Goal: Task Accomplishment & Management: Manage account settings

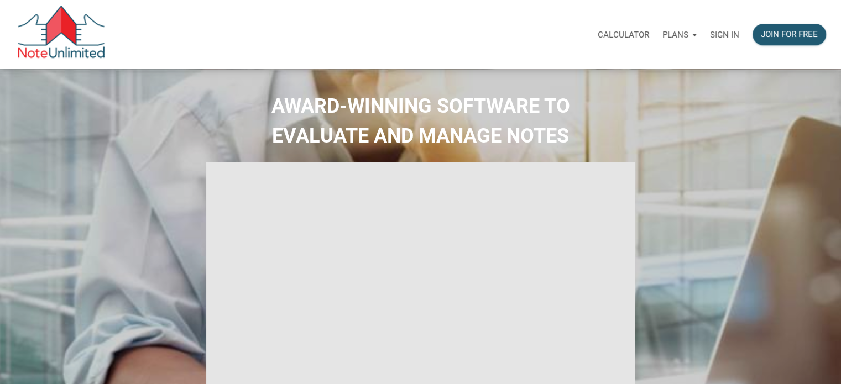
click at [721, 35] on p "Sign in" at bounding box center [724, 35] width 29 height 10
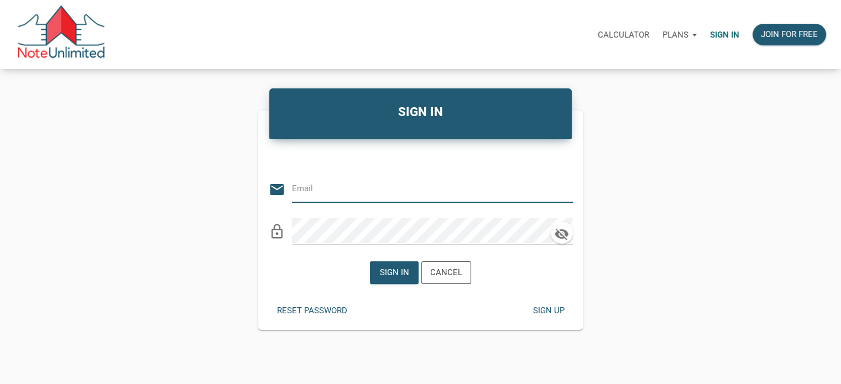
type input "[PERSON_NAME][EMAIL_ADDRESS][DOMAIN_NAME]"
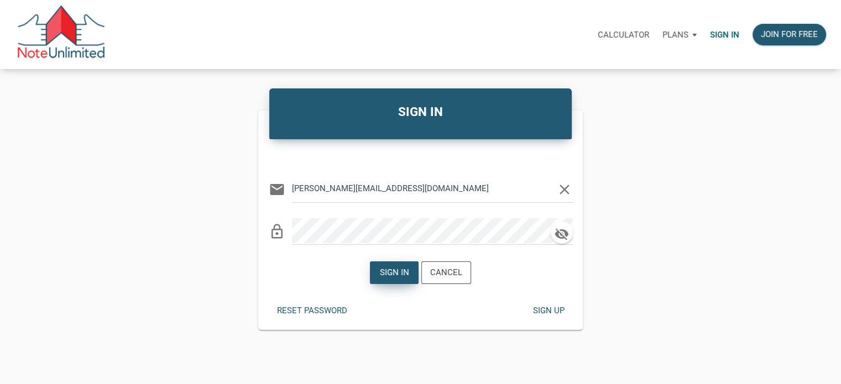
click at [387, 274] on div "Sign in" at bounding box center [394, 273] width 29 height 13
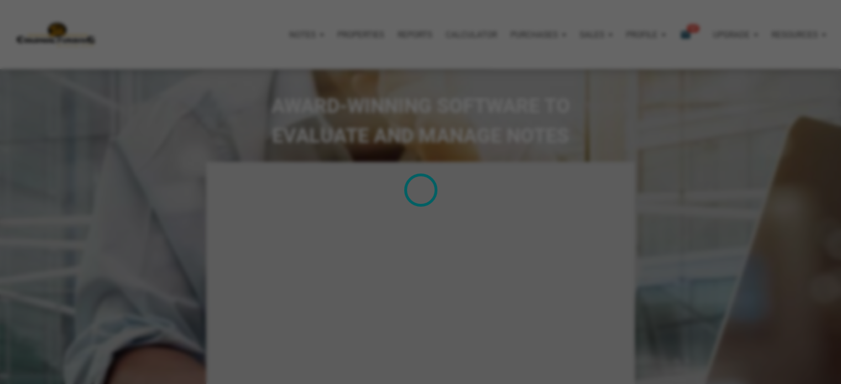
type input "Introduction to new features"
select select
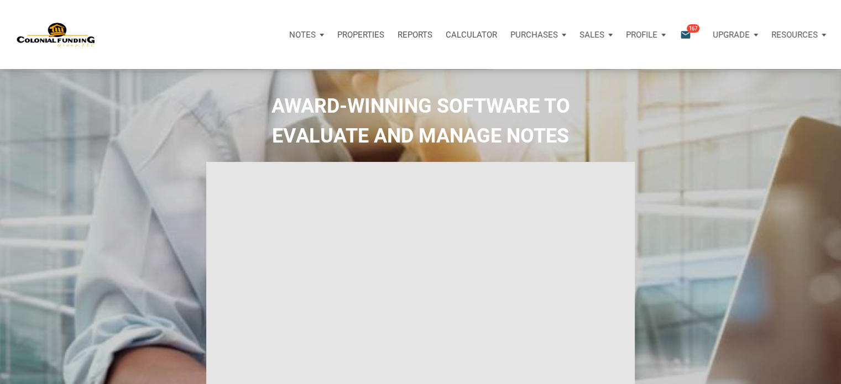
click at [686, 32] on icon "email" at bounding box center [685, 34] width 13 height 13
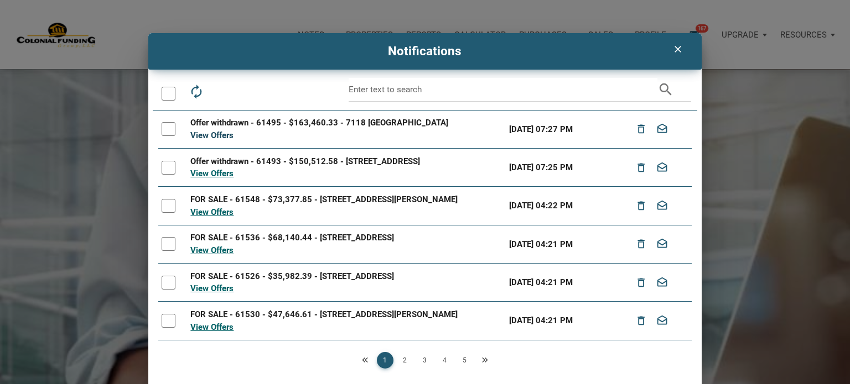
click at [219, 134] on link "View Offers" at bounding box center [211, 136] width 43 height 10
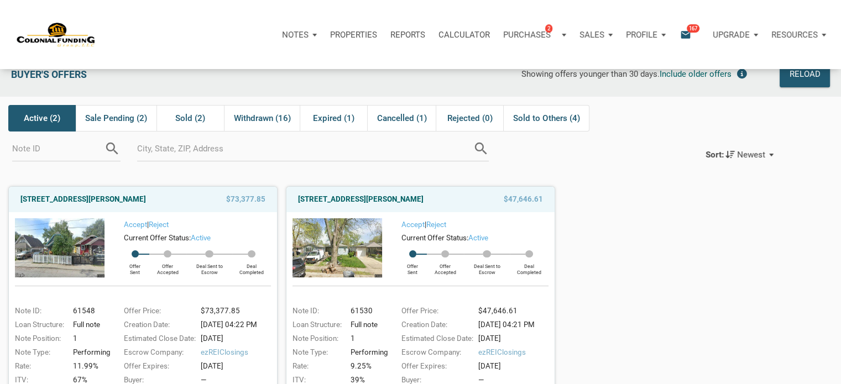
scroll to position [15, 0]
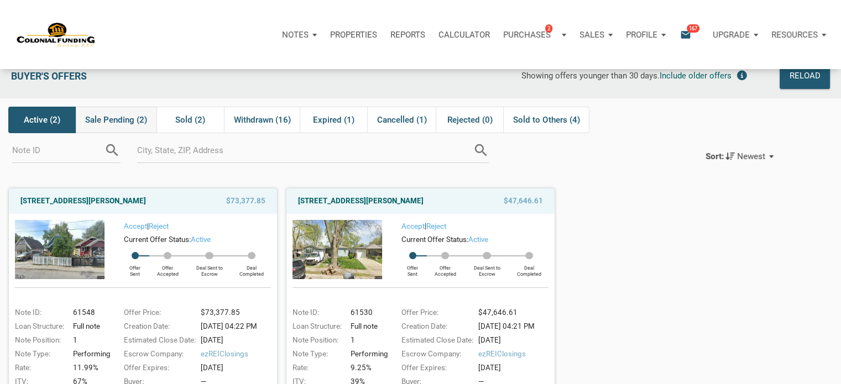
click at [126, 119] on span "Sale Pending (2)" at bounding box center [116, 119] width 62 height 13
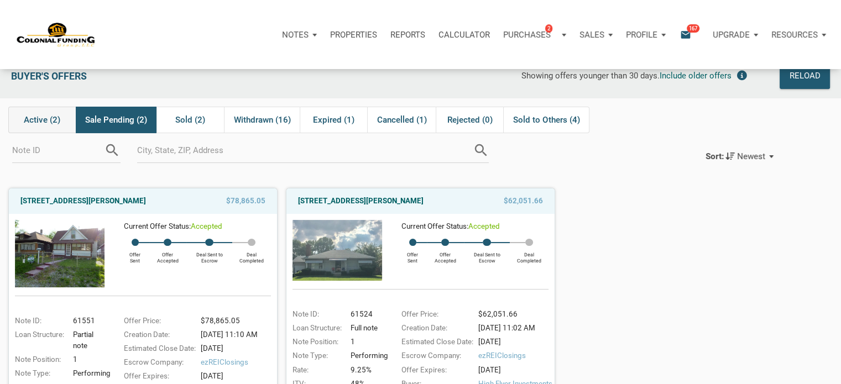
click at [39, 118] on span "Active (2)" at bounding box center [42, 119] width 37 height 13
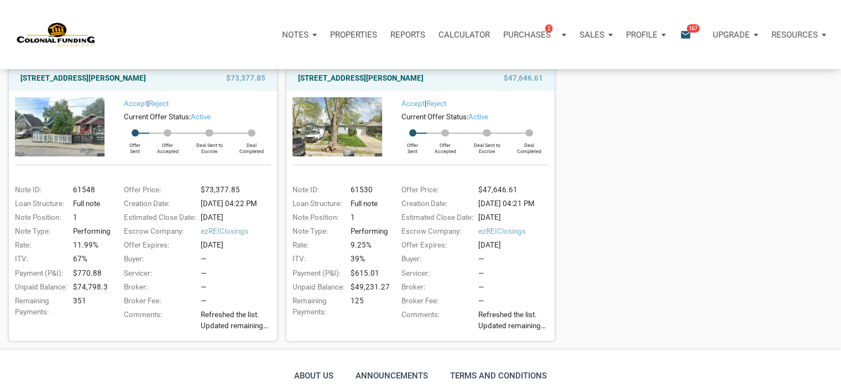
scroll to position [0, 0]
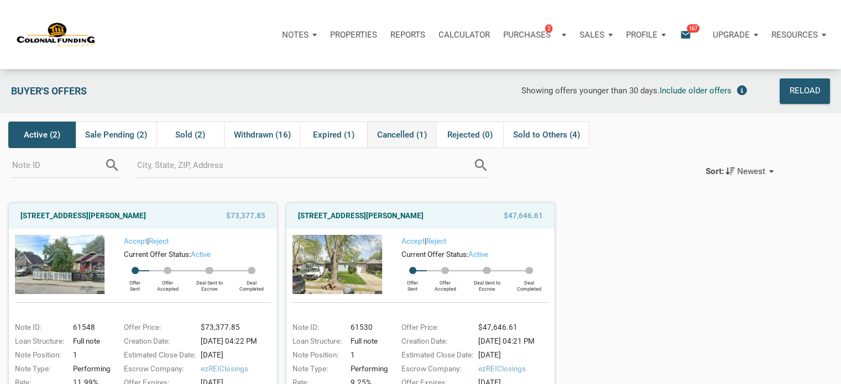
click at [402, 133] on span "Cancelled (1)" at bounding box center [402, 134] width 50 height 13
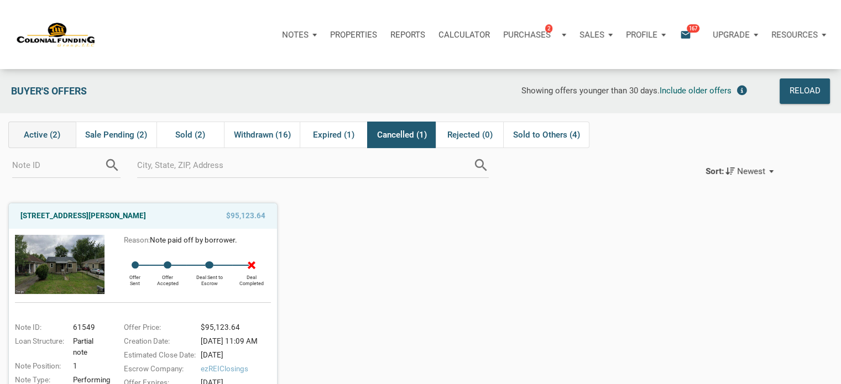
click at [46, 134] on span "Active (2)" at bounding box center [42, 134] width 37 height 13
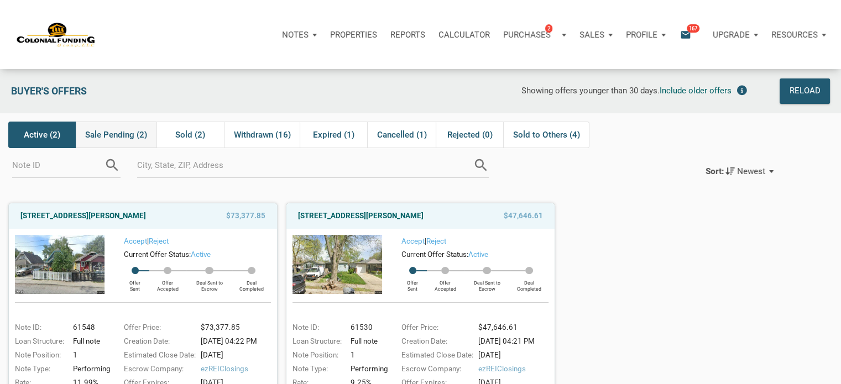
click at [117, 134] on span "Sale Pending (2)" at bounding box center [116, 134] width 62 height 13
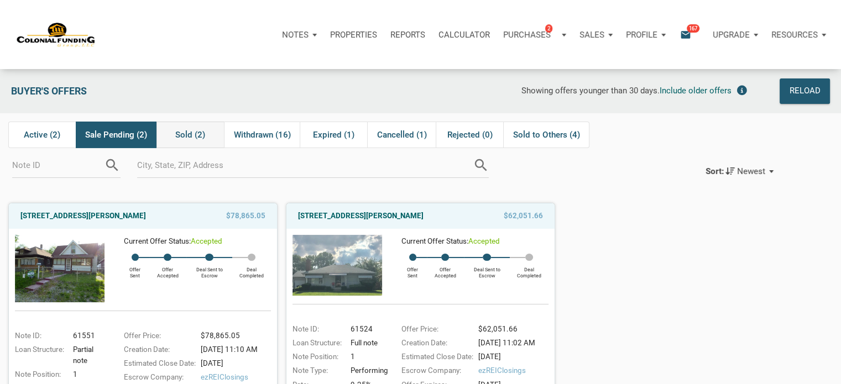
click at [194, 131] on span "Sold (2)" at bounding box center [190, 134] width 30 height 13
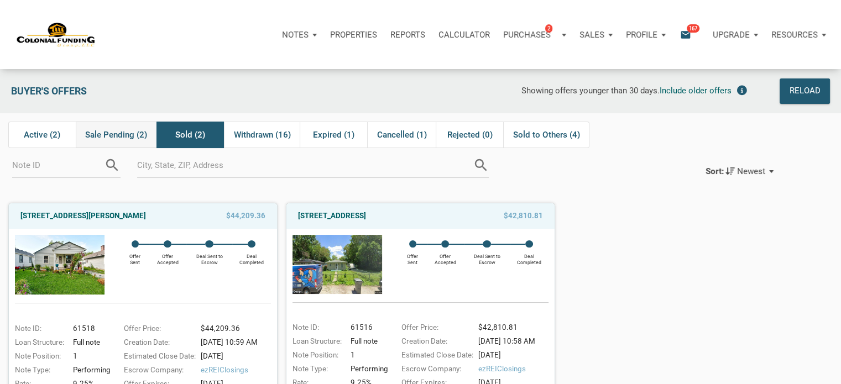
click at [117, 133] on span "Sale Pending (2)" at bounding box center [116, 134] width 62 height 13
